Goal: Contribute content

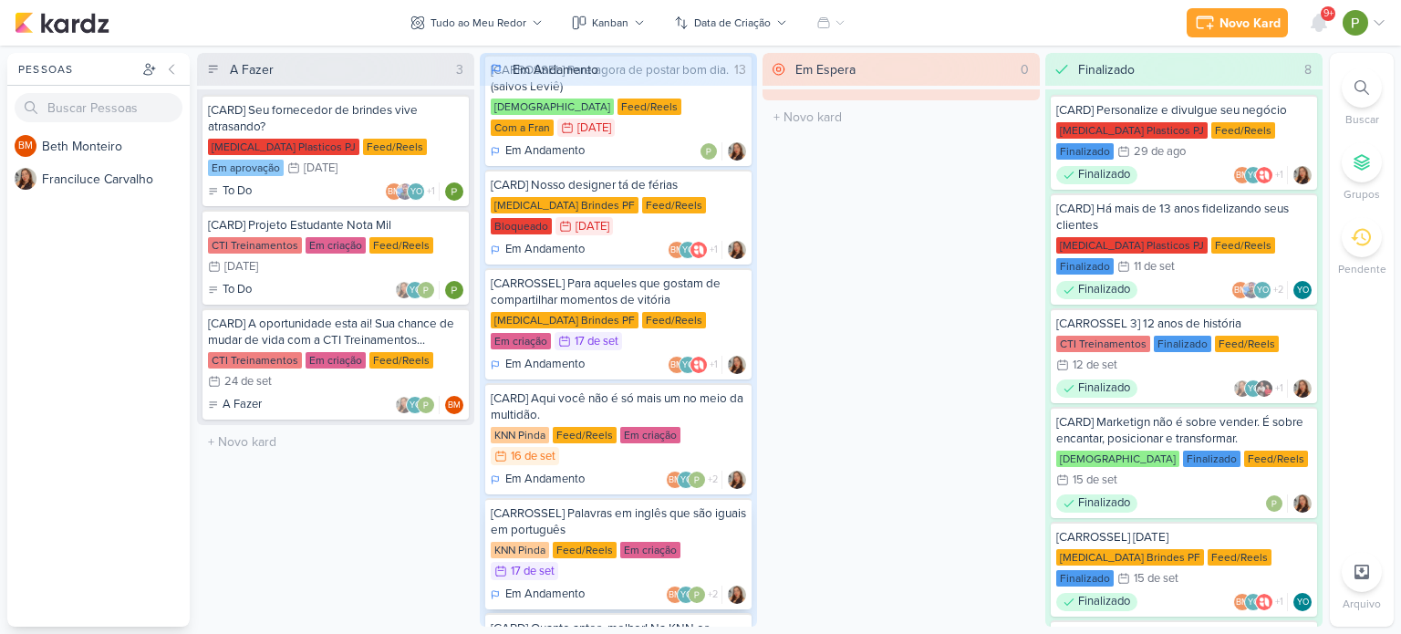
scroll to position [91, 0]
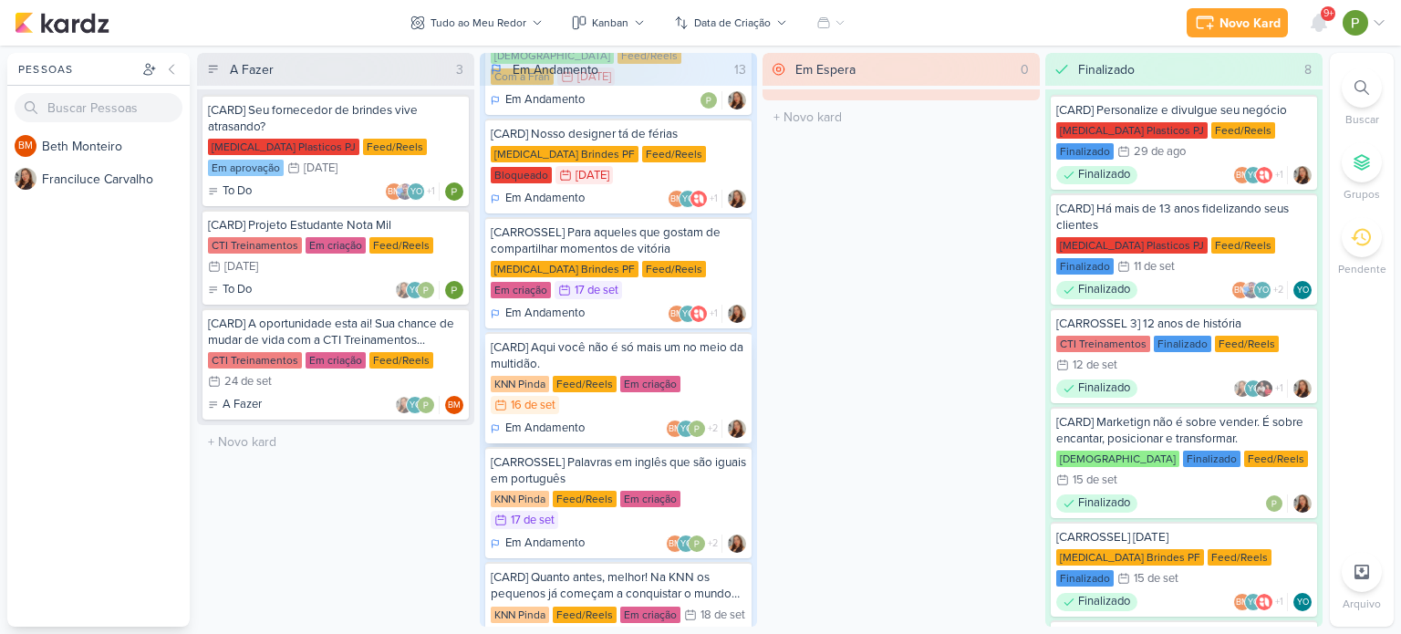
click at [661, 352] on div "[CARD] Aqui você não é só mais um no meio da multidão. KNN Pinda Feed/Reels Em …" at bounding box center [618, 387] width 266 height 111
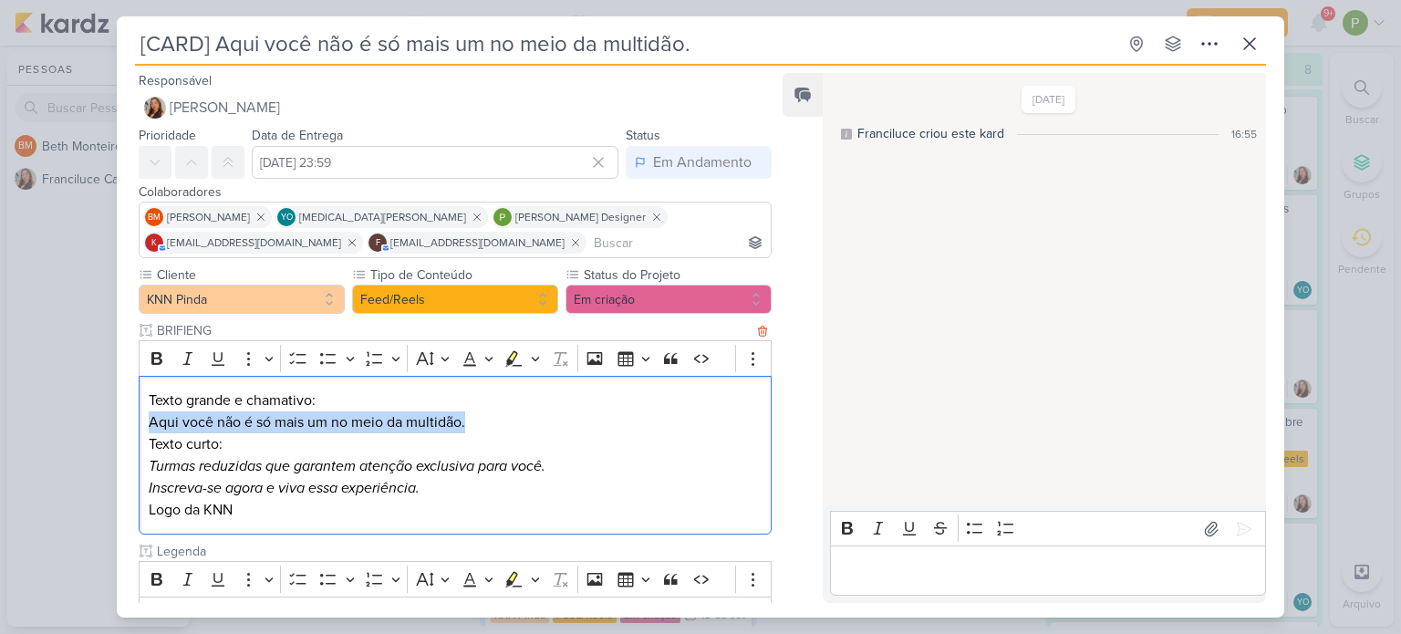
drag, startPoint x: 151, startPoint y: 421, endPoint x: 508, endPoint y: 414, distance: 357.7
click at [508, 414] on p "Texto grande e chamativo: Aqui você não é só mais um no meio da multidão." at bounding box center [455, 412] width 613 height 44
copy p "Aqui você não é só mais um no meio da multidão."
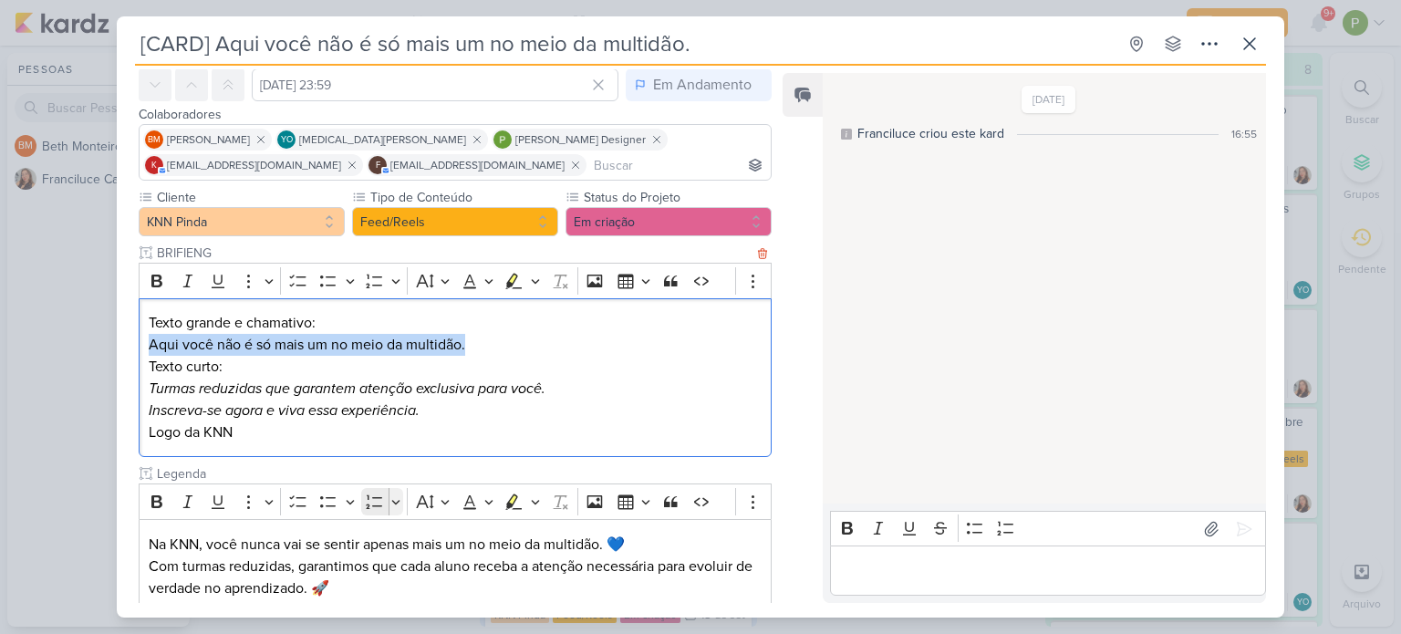
scroll to position [182, 0]
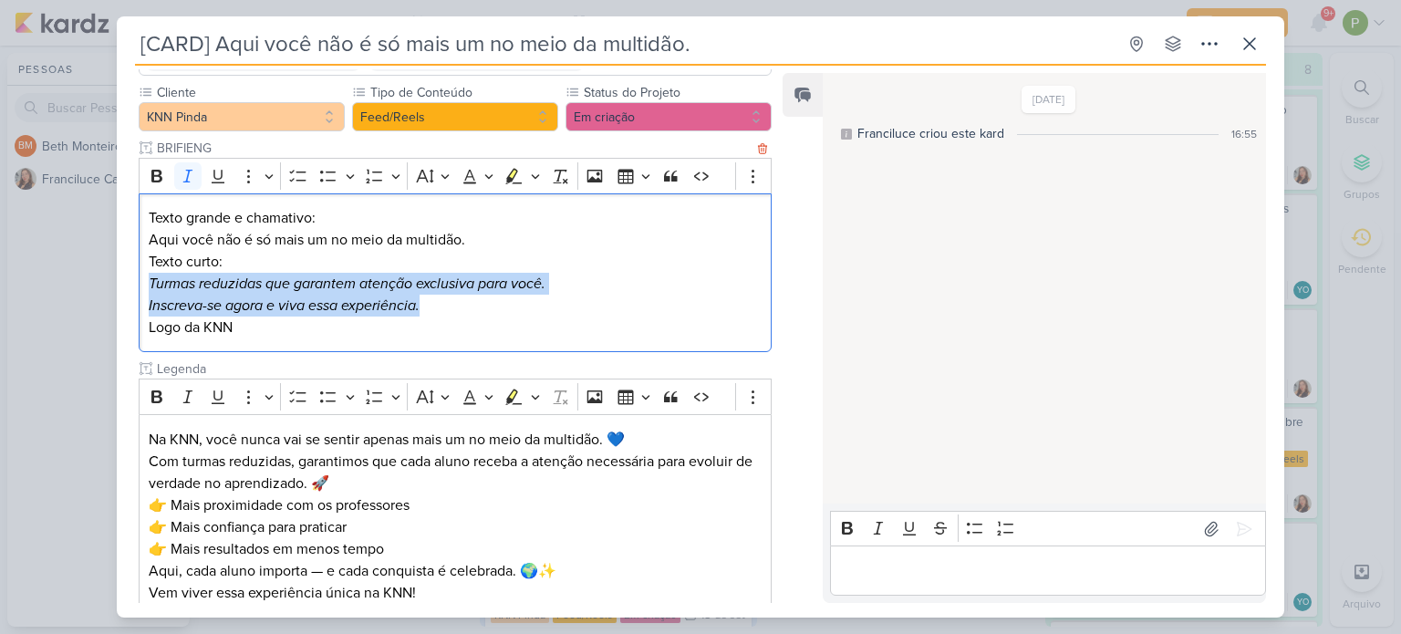
drag, startPoint x: 146, startPoint y: 280, endPoint x: 439, endPoint y: 303, distance: 293.7
click at [439, 303] on div "Texto grande e chamativo: Aqui você não é só mais um no meio da multidão. Texto…" at bounding box center [455, 273] width 633 height 160
copy div "Turmas reduzidas que garantem atenção exclusiva para você. Inscreva-se agora e …"
click at [744, 488] on icon at bounding box center [1211, 529] width 18 height 18
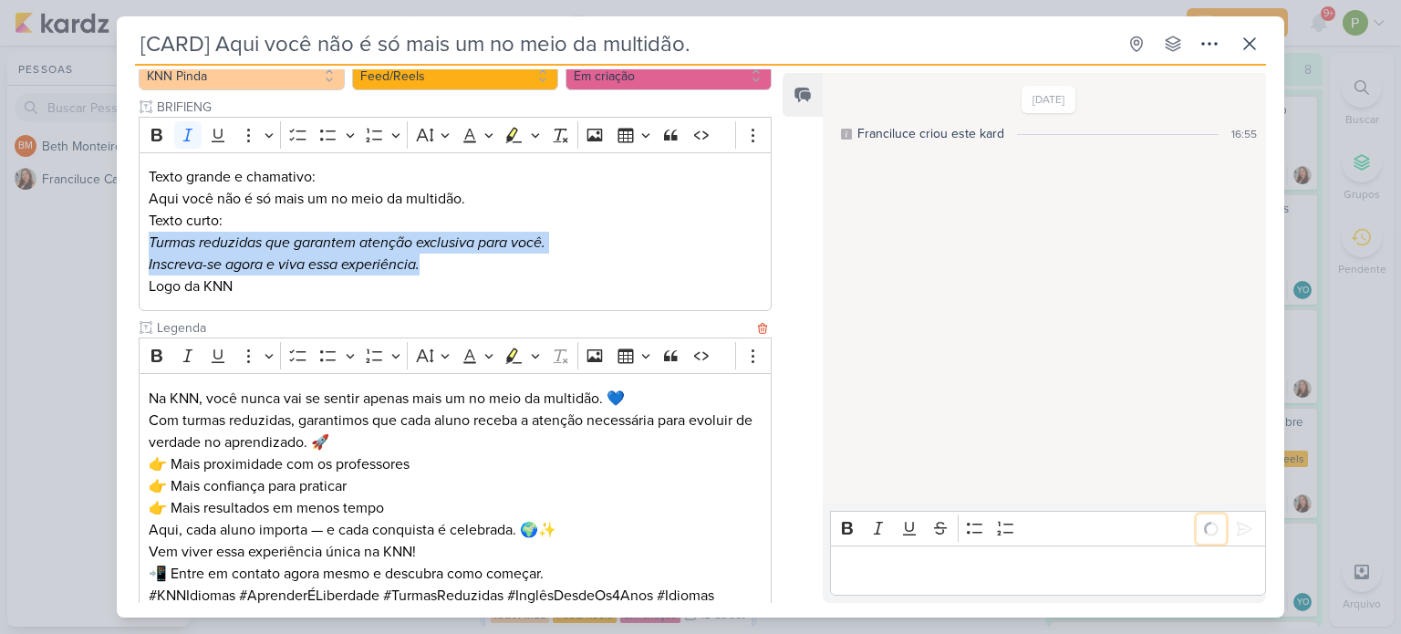
scroll to position [361, 0]
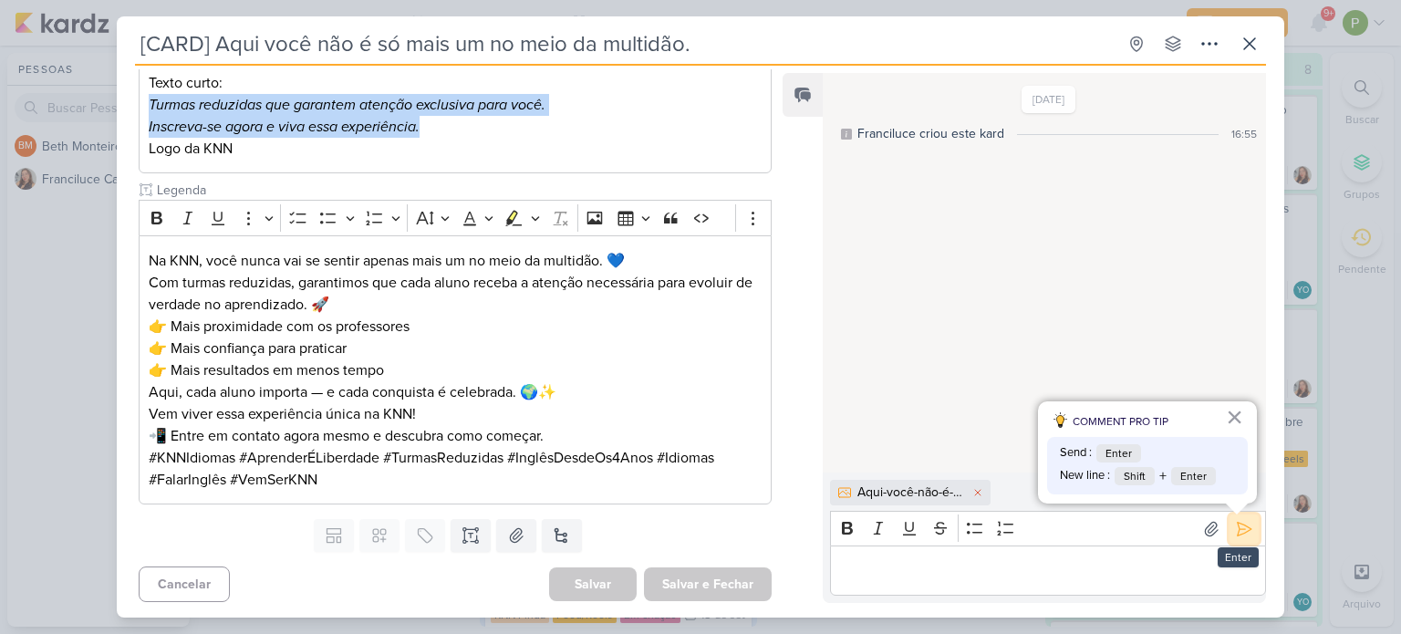
click at [744, 488] on icon at bounding box center [1244, 529] width 18 height 18
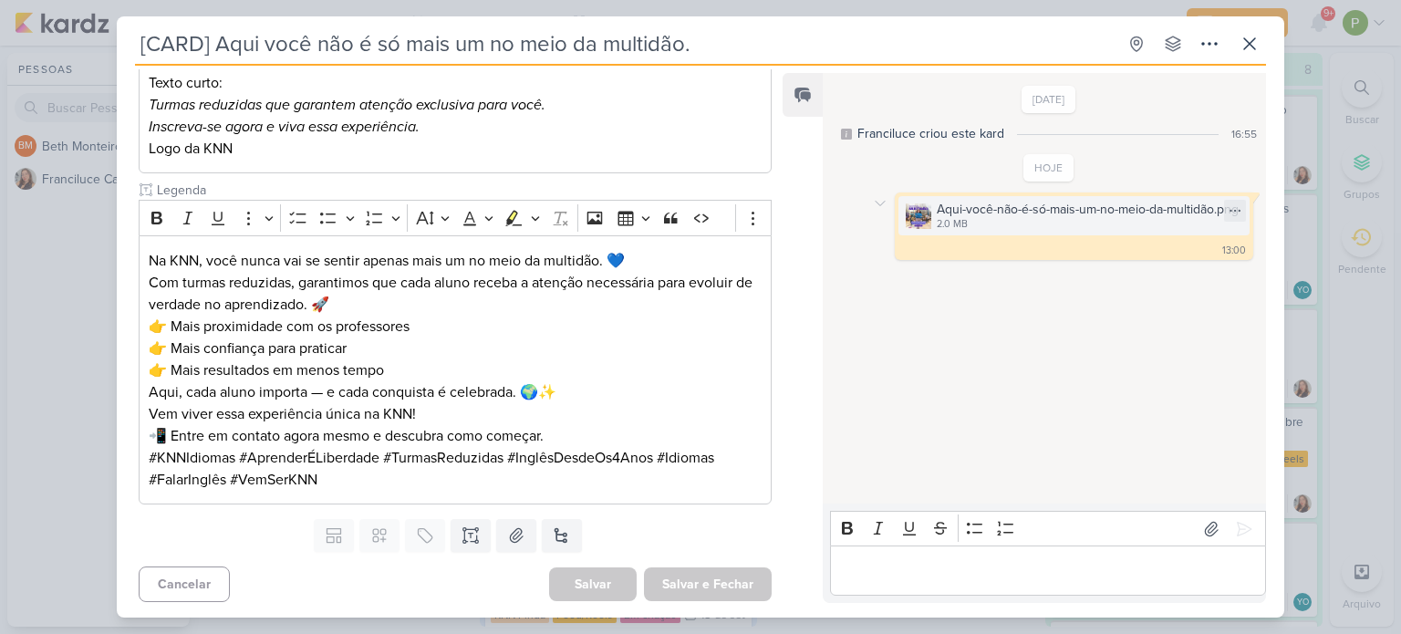
click at [744, 214] on div "Aqui-você-não-é-só-mais-um-no-meio-da-multidão.png" at bounding box center [1088, 209] width 302 height 19
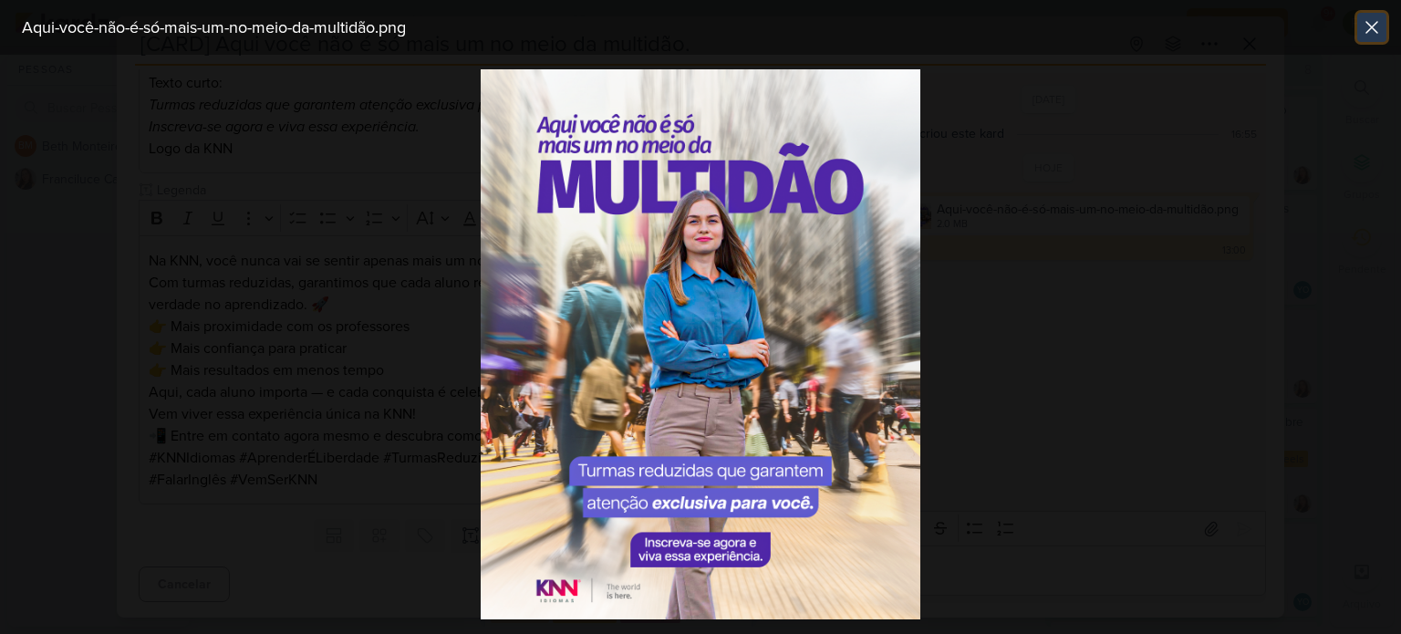
click at [744, 29] on icon at bounding box center [1372, 27] width 22 height 22
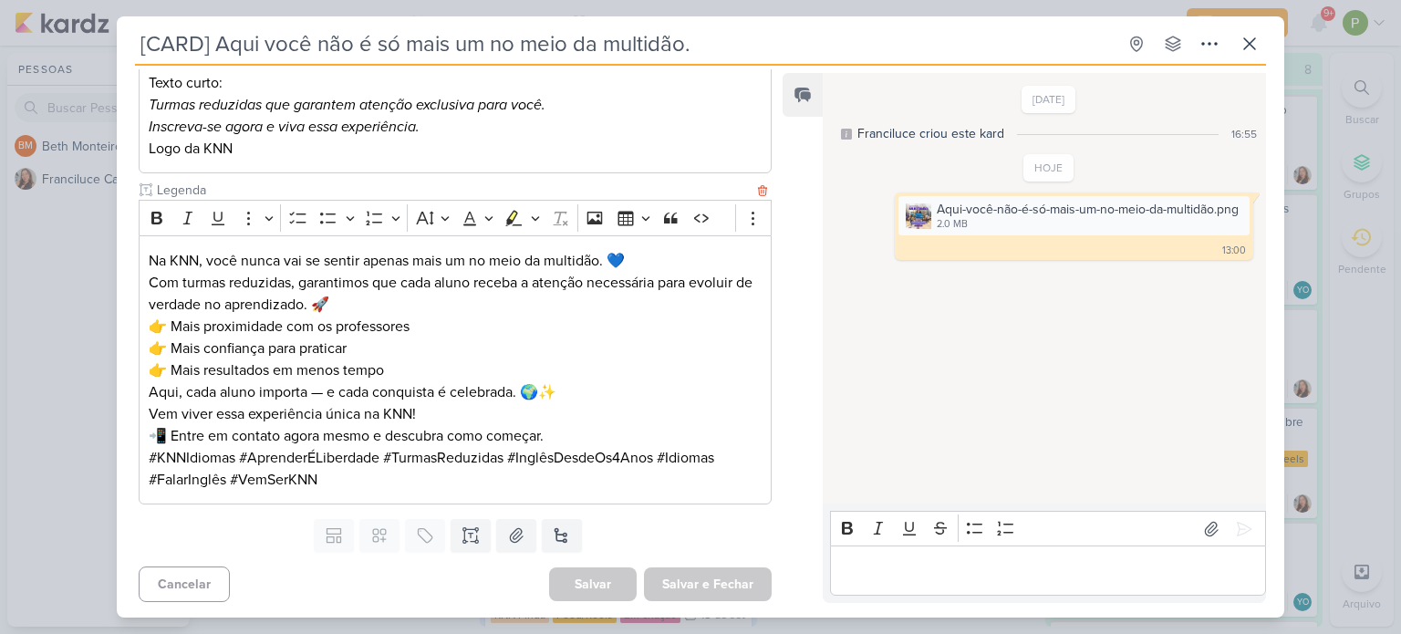
scroll to position [0, 0]
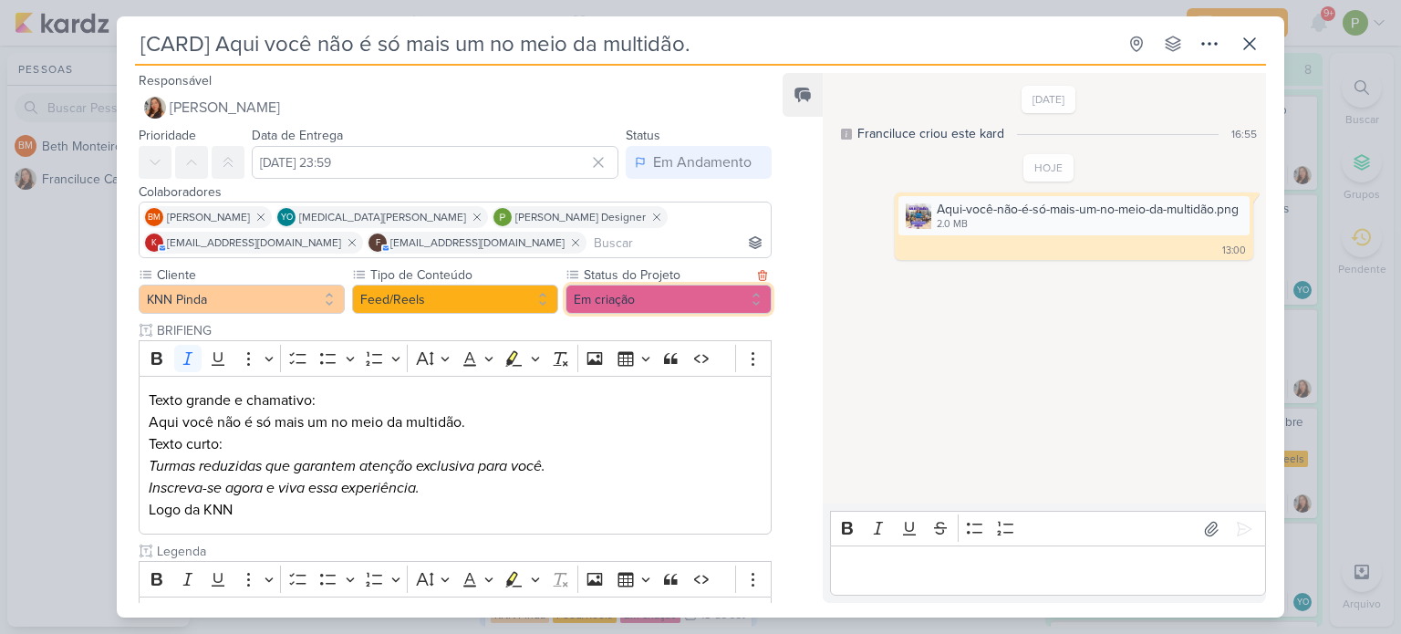
click at [619, 293] on button "Em criação" at bounding box center [669, 299] width 206 height 29
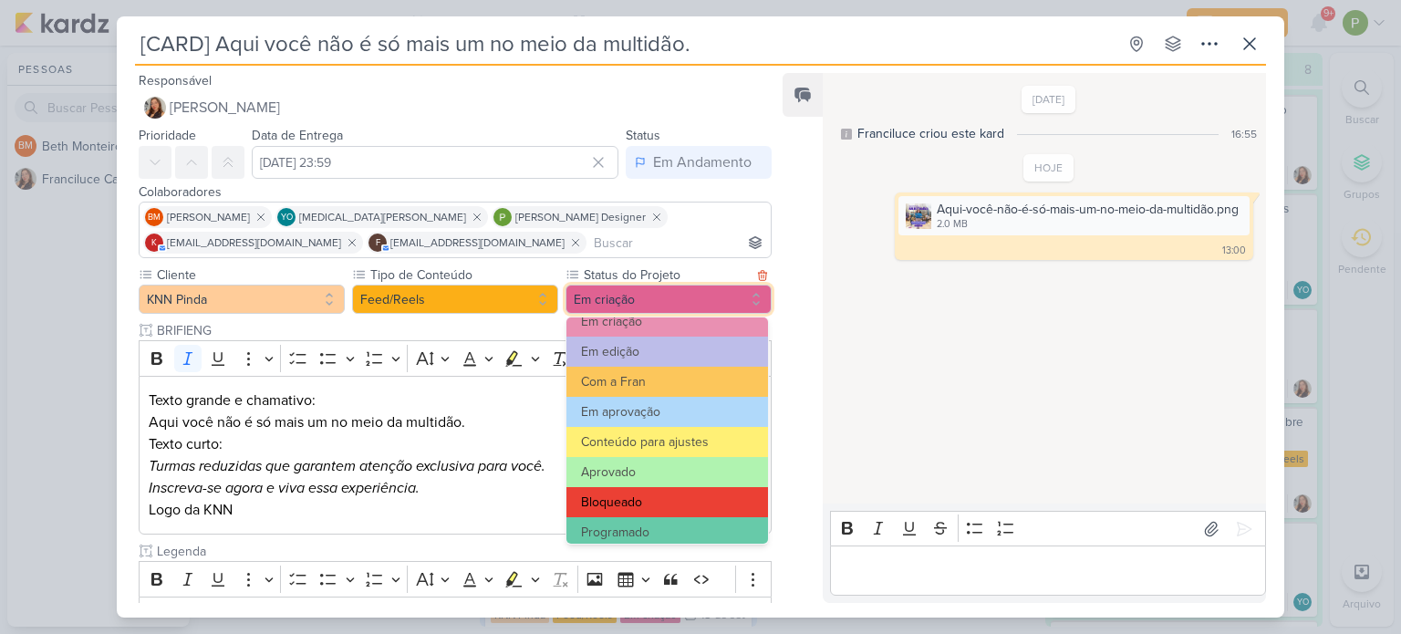
scroll to position [182, 0]
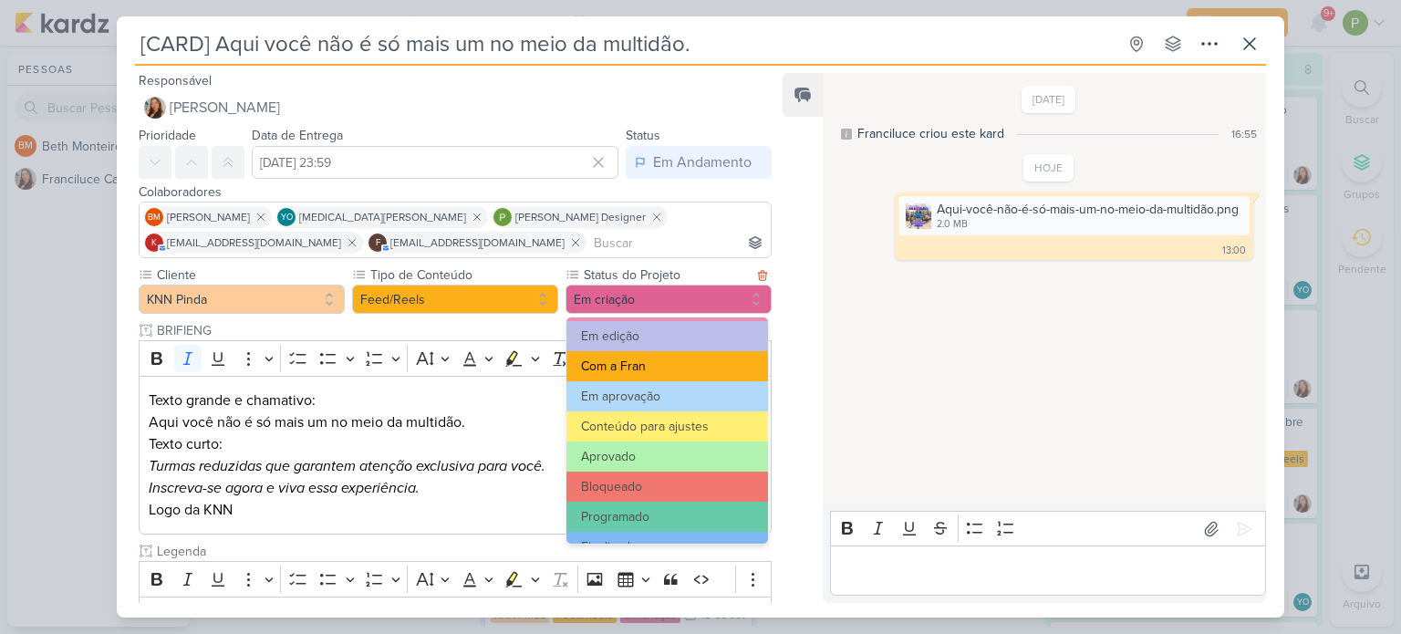
click at [682, 359] on button "Com a Fran" at bounding box center [668, 366] width 202 height 30
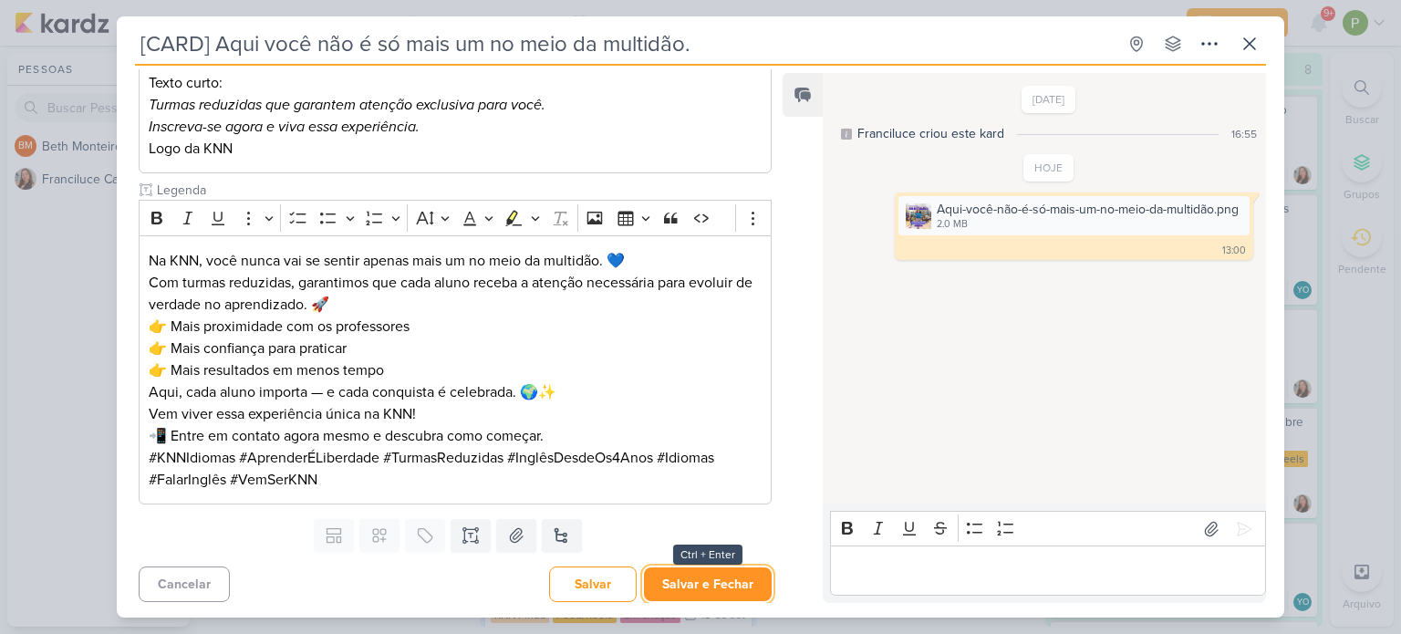
click at [679, 488] on button "Salvar e Fechar" at bounding box center [708, 584] width 128 height 34
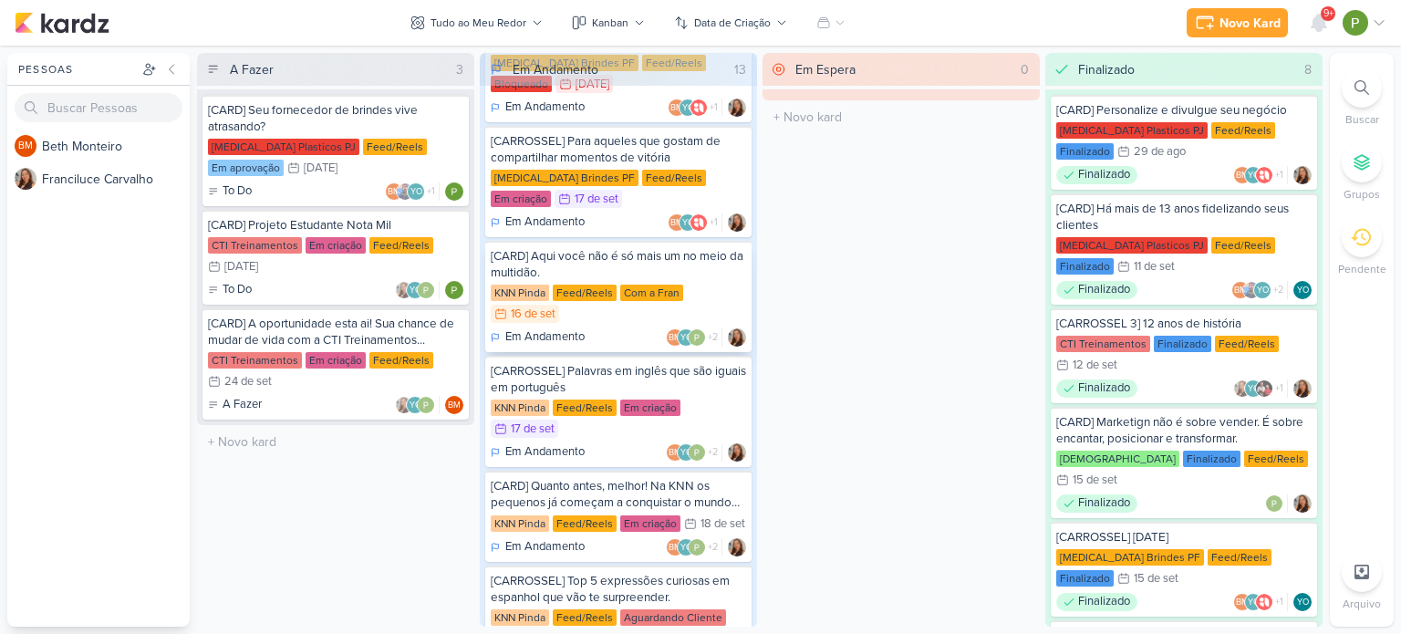
click at [664, 285] on div "Com a Fran" at bounding box center [651, 293] width 63 height 16
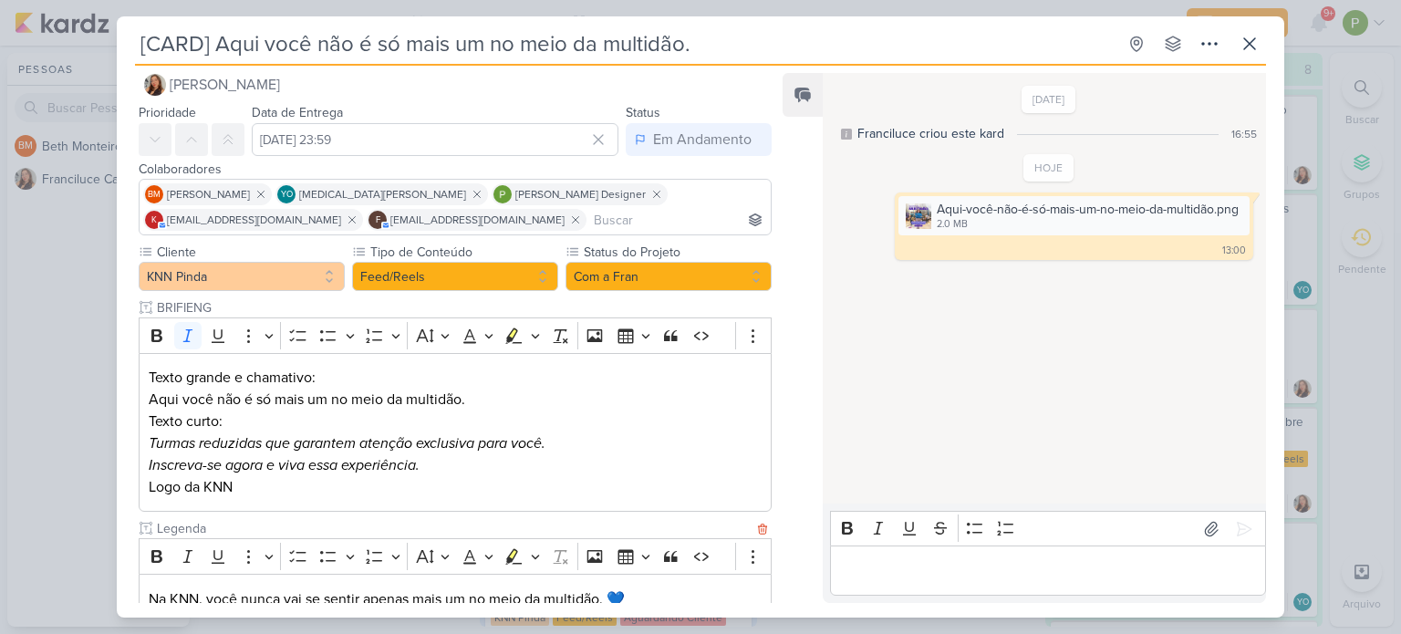
scroll to position [0, 0]
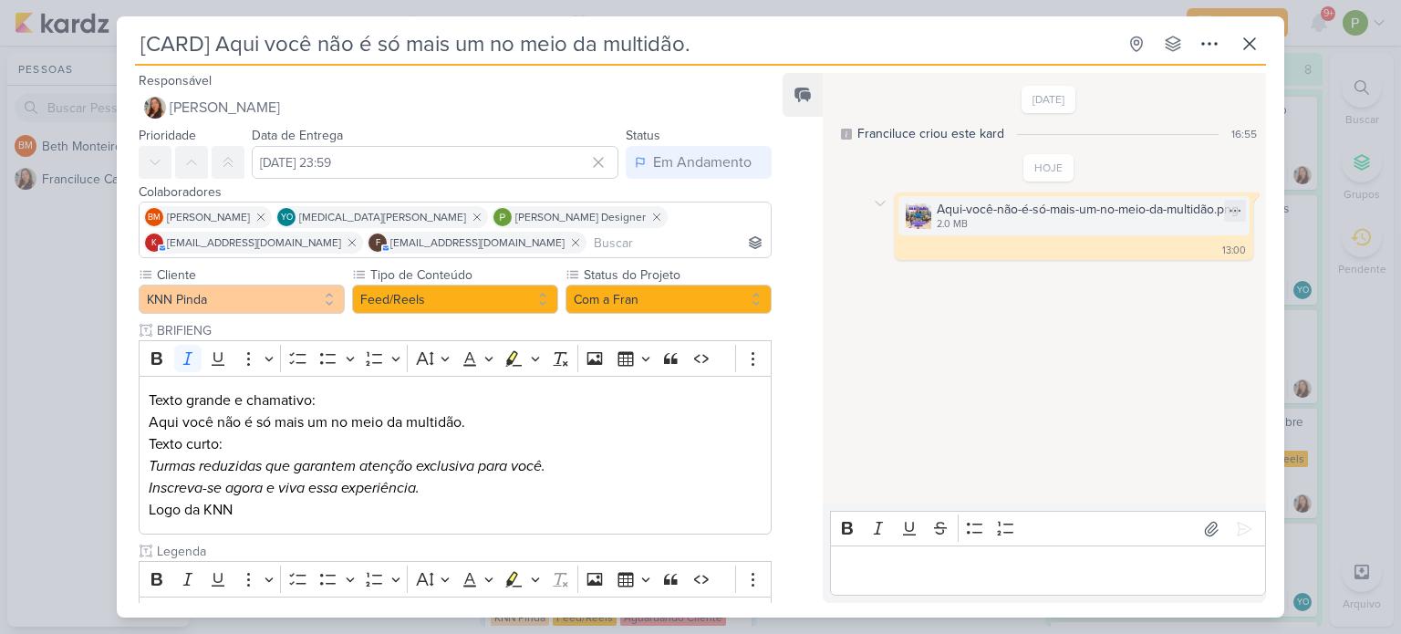
click at [744, 214] on div "Aqui-você-não-é-só-mais-um-no-meio-da-multidão.png" at bounding box center [1088, 209] width 302 height 19
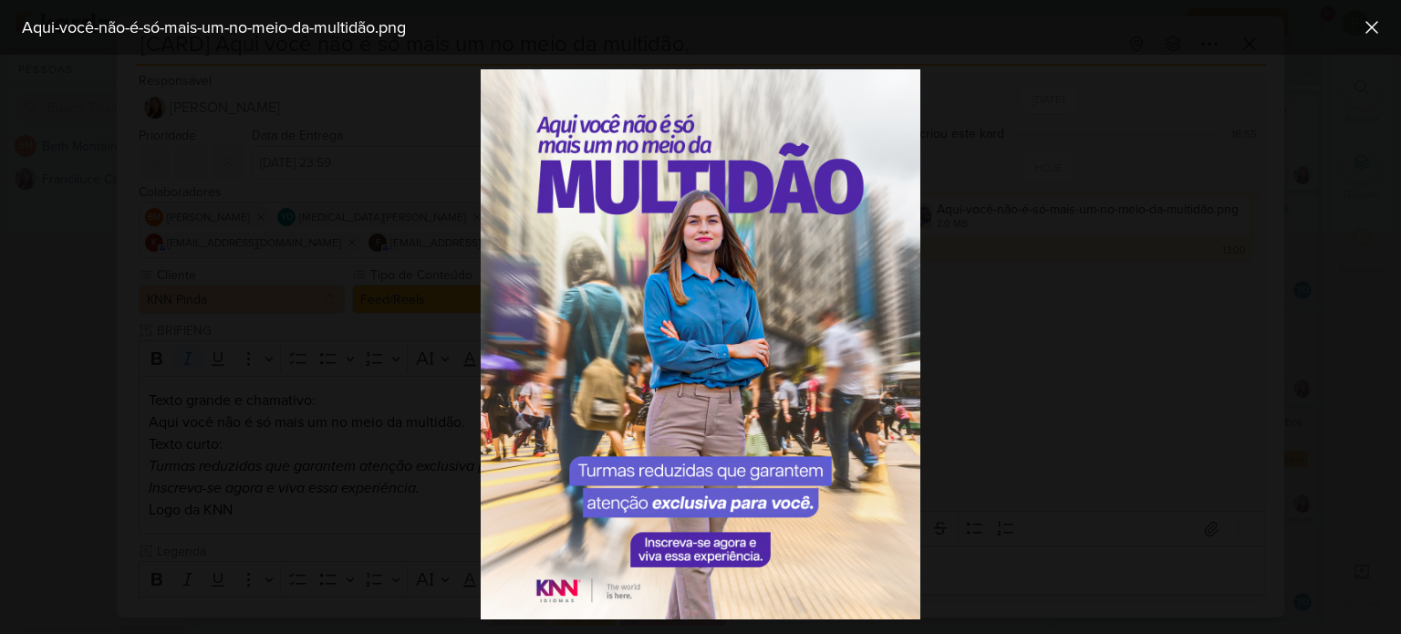
click at [744, 214] on div at bounding box center [700, 344] width 1401 height 579
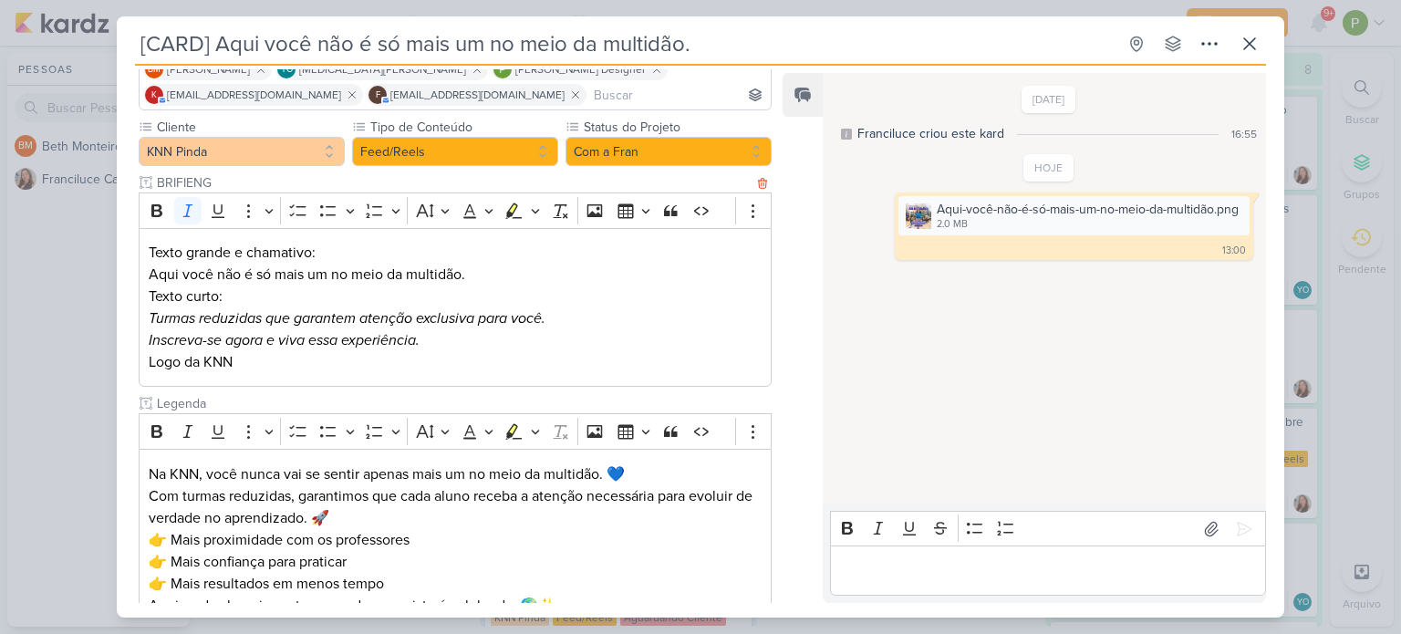
scroll to position [182, 0]
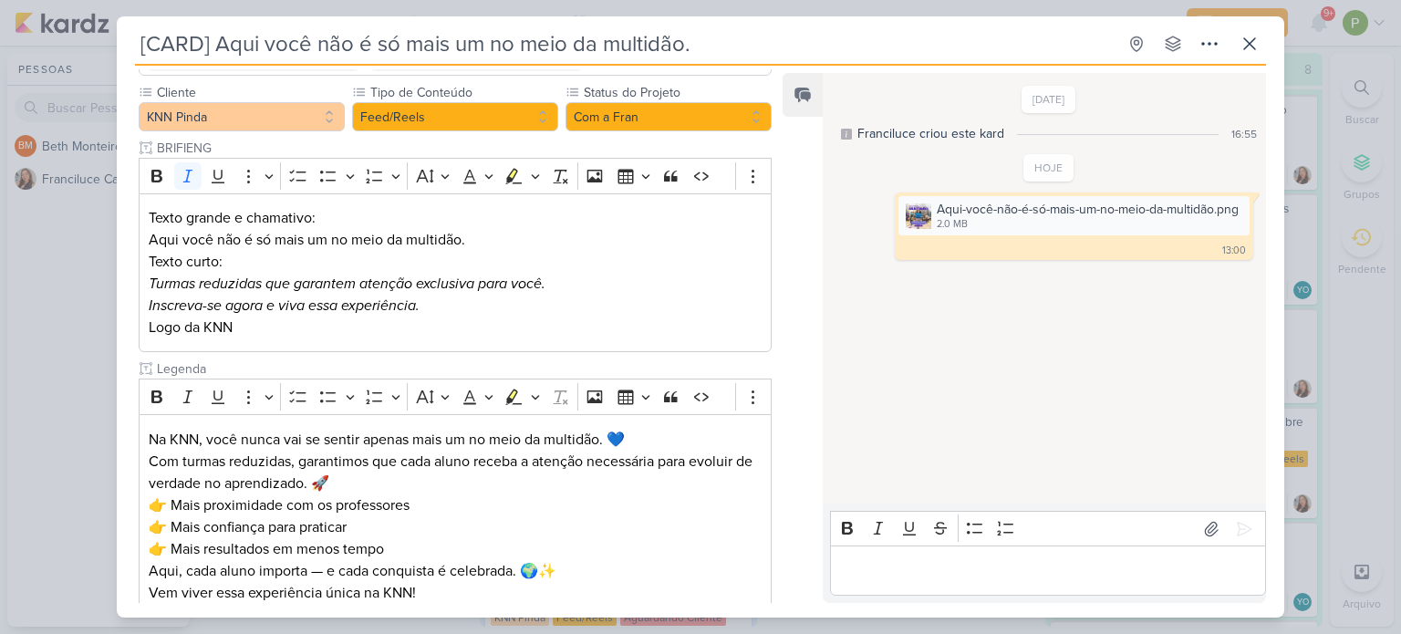
click at [51, 407] on div "[CARD] Aqui você não é só mais um no meio da multidão. Criado por Franciluce" at bounding box center [700, 317] width 1401 height 634
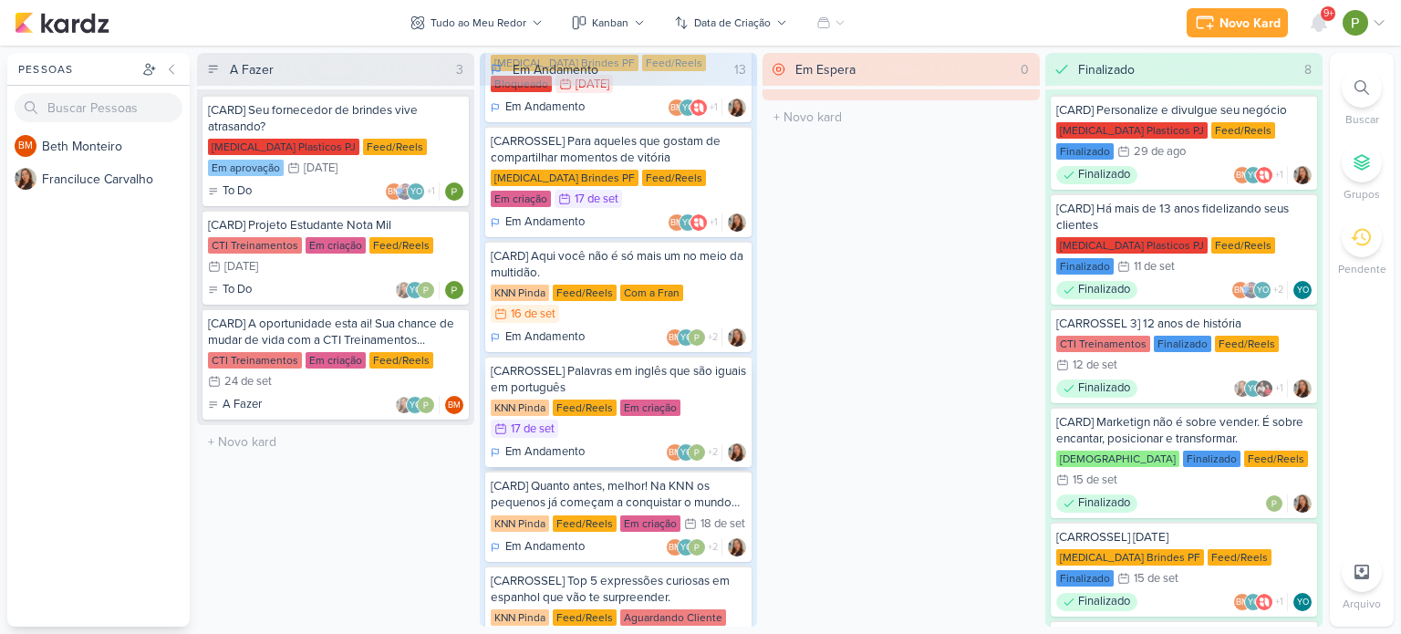
click at [595, 369] on div "[CARROSSEL] Palavras em inglês que são iguais em português" at bounding box center [618, 379] width 255 height 33
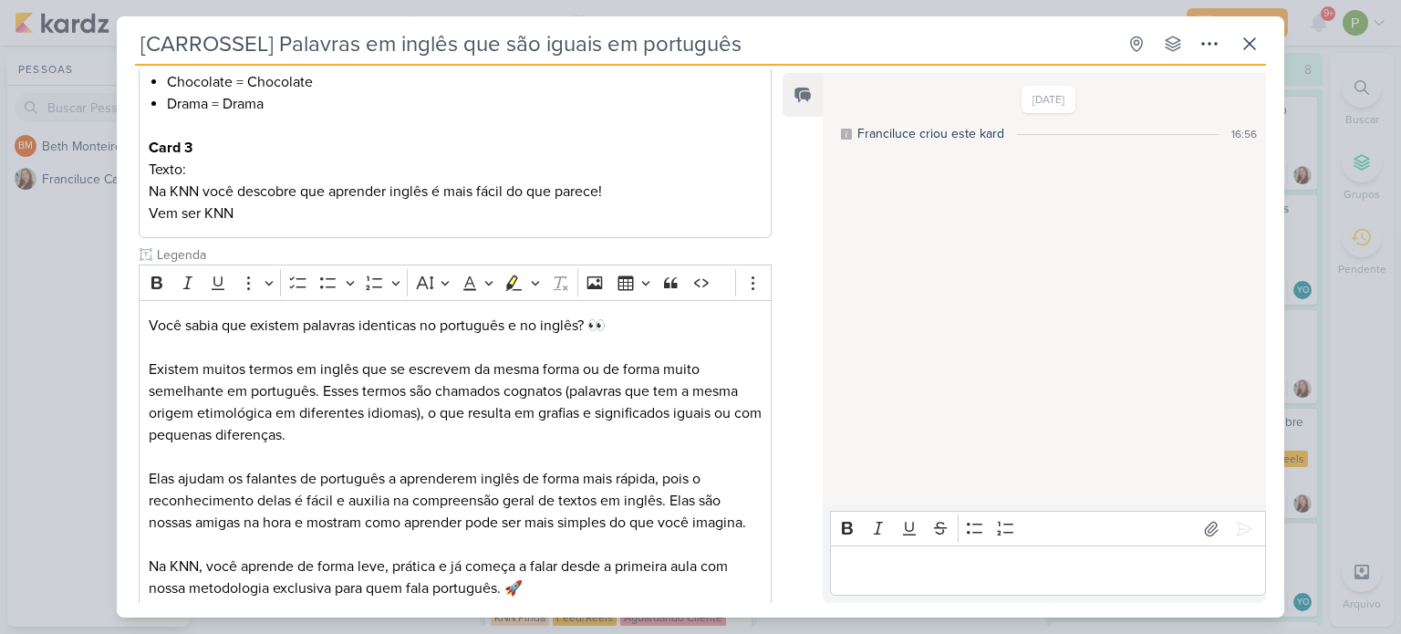
scroll to position [639, 0]
